Goal: Use online tool/utility: Use online tool/utility

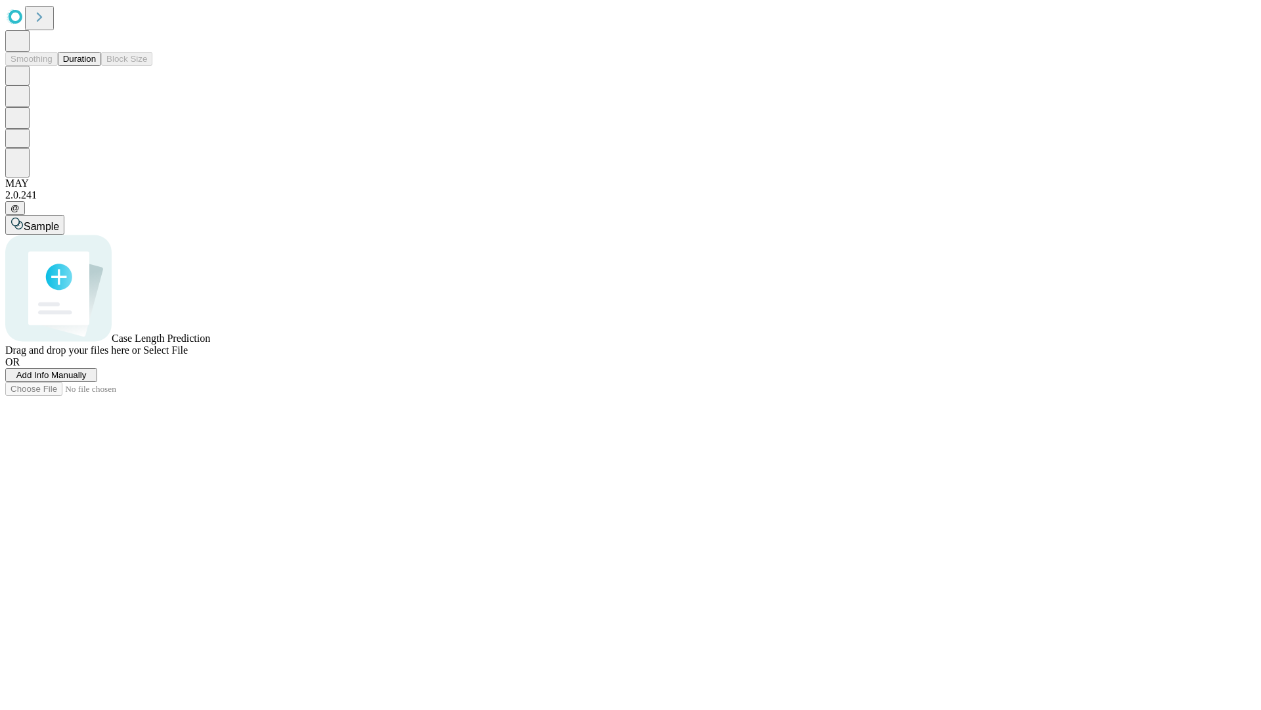
click at [96, 66] on button "Duration" at bounding box center [79, 59] width 43 height 14
click at [188, 355] on span "Select File" at bounding box center [165, 349] width 45 height 11
